Goal: Use online tool/utility: Utilize a website feature to perform a specific function

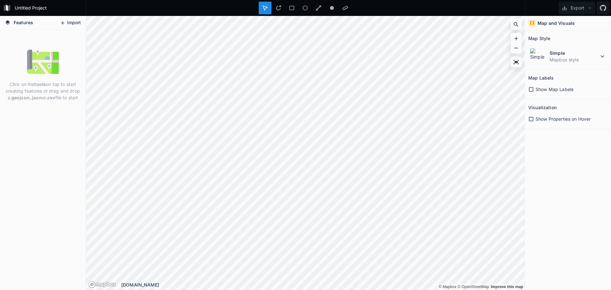
click at [74, 24] on button "Import" at bounding box center [70, 23] width 27 height 10
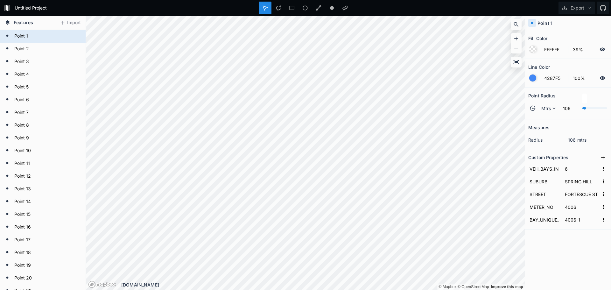
type input "118"
click at [585, 108] on div at bounding box center [584, 108] width 3 height 3
click at [532, 48] on div at bounding box center [532, 49] width 7 height 7
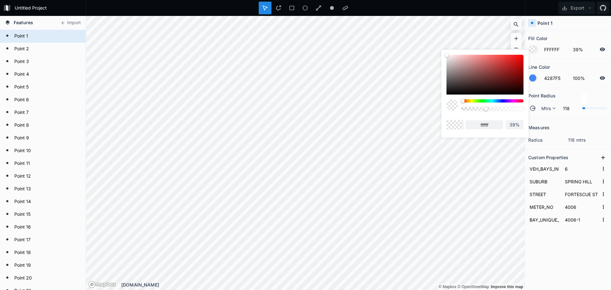
drag, startPoint x: 488, startPoint y: 72, endPoint x: 544, endPoint y: 54, distance: 58.6
click at [543, 55] on body "Untitled Project Export Features [GEOGRAPHIC_DATA] [GEOGRAPHIC_DATA] [GEOGRAPHI…" at bounding box center [305, 145] width 611 height 290
drag, startPoint x: 505, startPoint y: 61, endPoint x: 515, endPoint y: 59, distance: 9.7
click at [510, 60] on div at bounding box center [484, 75] width 77 height 40
type input "DB2525"
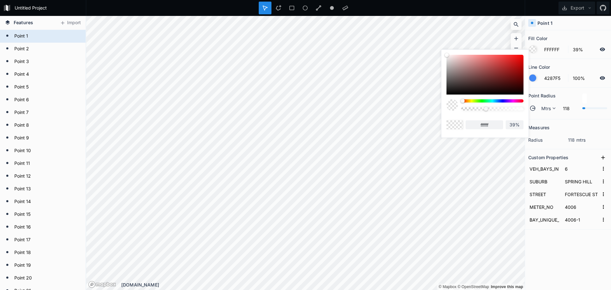
type input "db2525"
drag, startPoint x: 515, startPoint y: 59, endPoint x: 522, endPoint y: 56, distance: 7.1
click at [521, 56] on div at bounding box center [484, 75] width 77 height 40
type input "F50505"
type input "f50505"
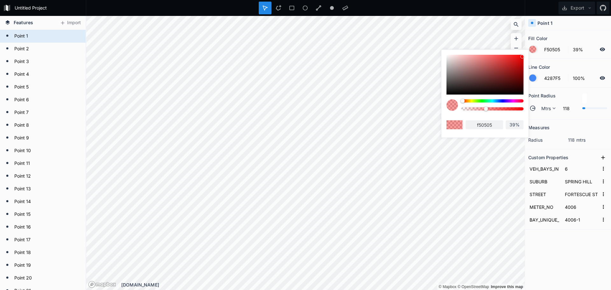
click at [521, 56] on div at bounding box center [522, 57] width 4 height 4
click at [522, 56] on div at bounding box center [522, 57] width 4 height 4
type input "FA0505"
type input "fa0505"
drag, startPoint x: 518, startPoint y: 59, endPoint x: 528, endPoint y: 51, distance: 12.9
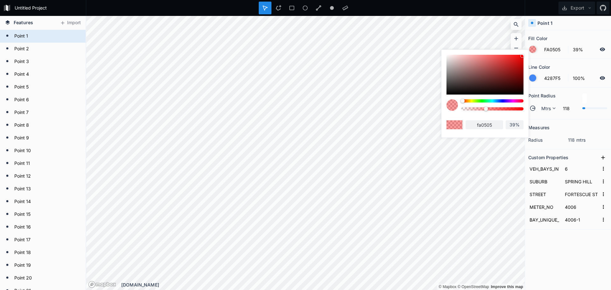
click at [528, 51] on div "fa0505 39%" at bounding box center [484, 92] width 87 height 85
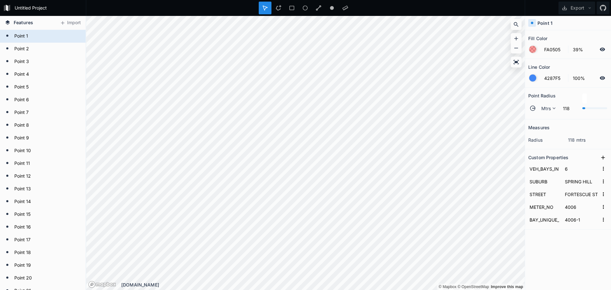
click at [567, 61] on section "Line Color 4287F5 100%" at bounding box center [568, 73] width 86 height 29
click at [45, 44] on div "Point 2" at bounding box center [43, 49] width 86 height 13
type input "FFFFFF"
type input "30"
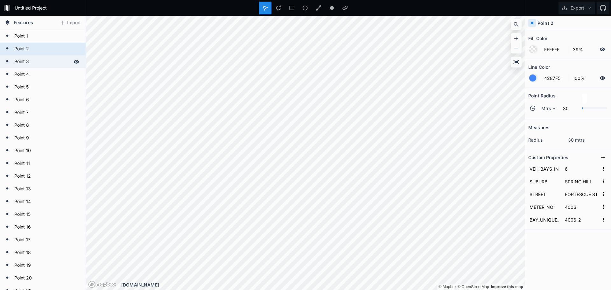
click at [39, 65] on form "Point 3" at bounding box center [41, 62] width 59 height 10
type input "4006-3"
